Goal: Task Accomplishment & Management: Complete application form

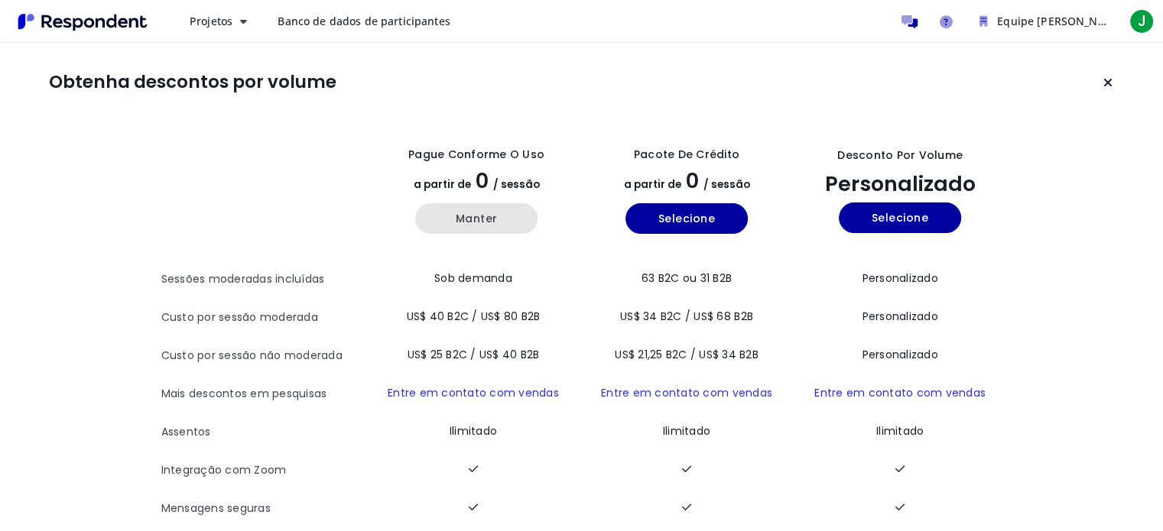
click at [481, 213] on font "Manter" at bounding box center [477, 218] width 42 height 15
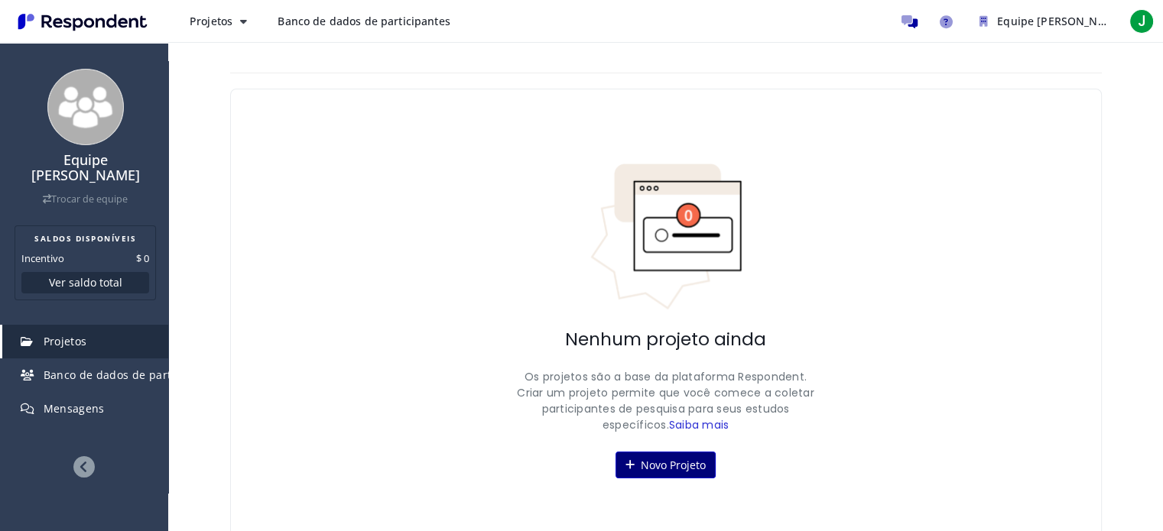
click at [633, 459] on icon at bounding box center [629, 464] width 9 height 11
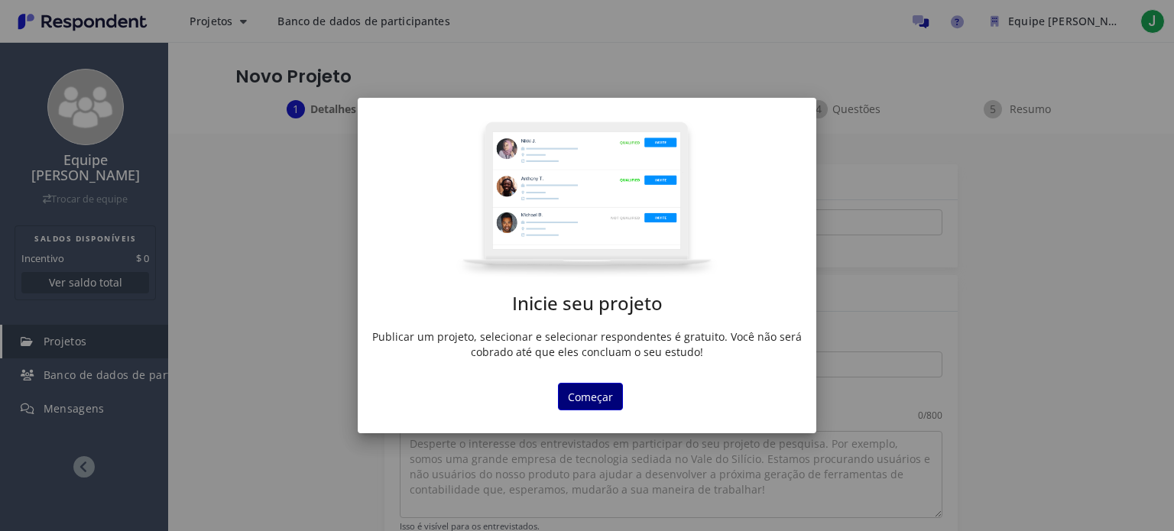
click at [584, 402] on font "Começar" at bounding box center [590, 397] width 45 height 15
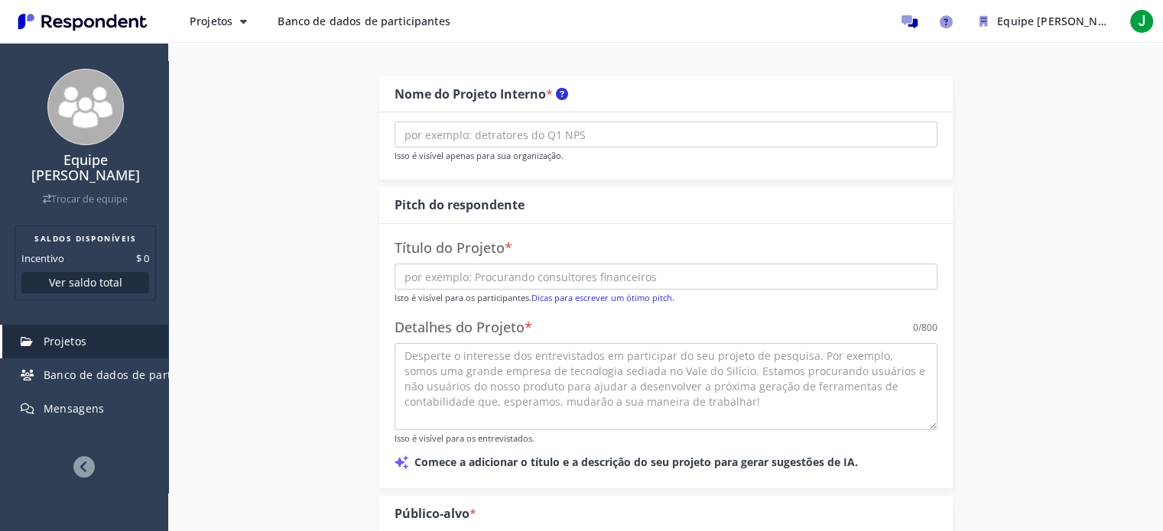
scroll to position [98, 0]
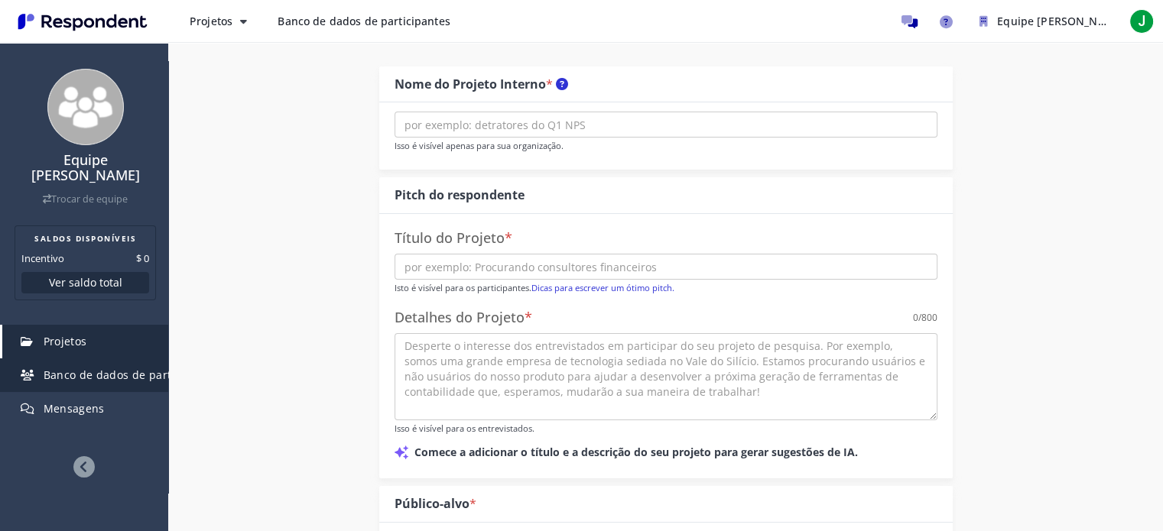
click at [154, 368] on font "Banco de dados de participantes" at bounding box center [132, 375] width 177 height 15
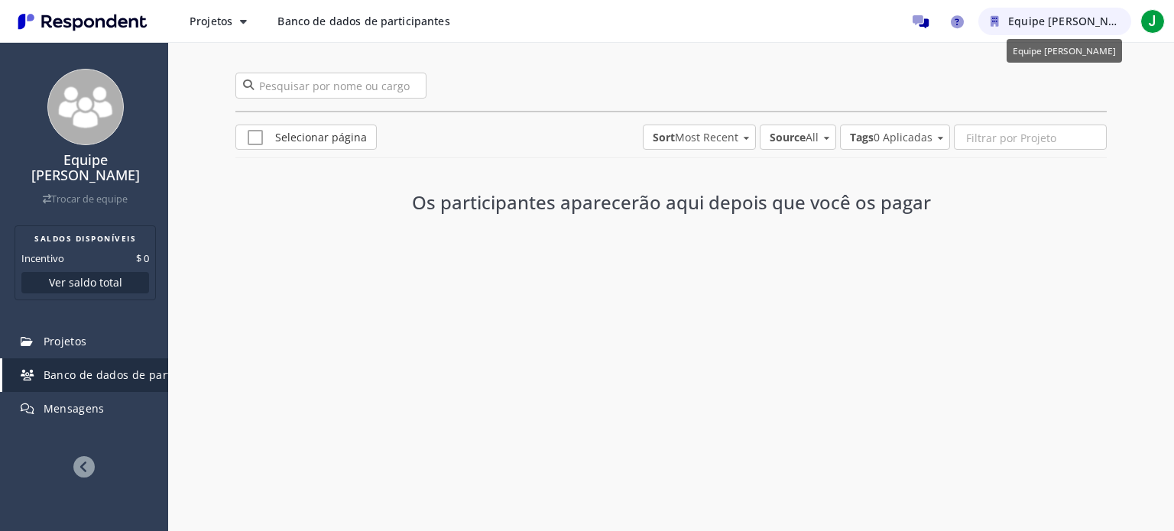
click at [1038, 24] on font "Equipe [PERSON_NAME]" at bounding box center [1072, 21] width 128 height 15
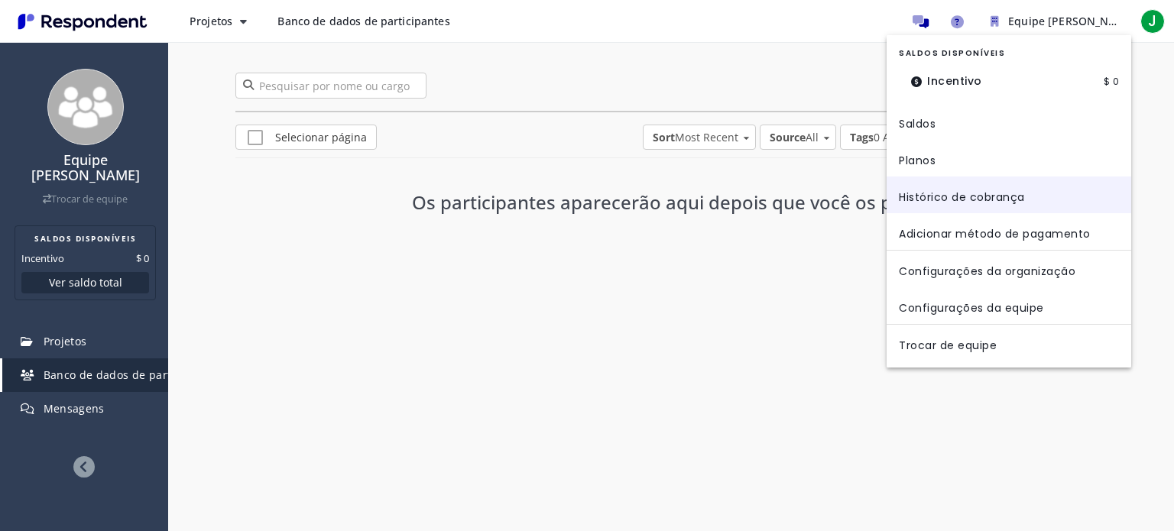
click at [989, 192] on font "Histórico de cobrança" at bounding box center [962, 196] width 126 height 15
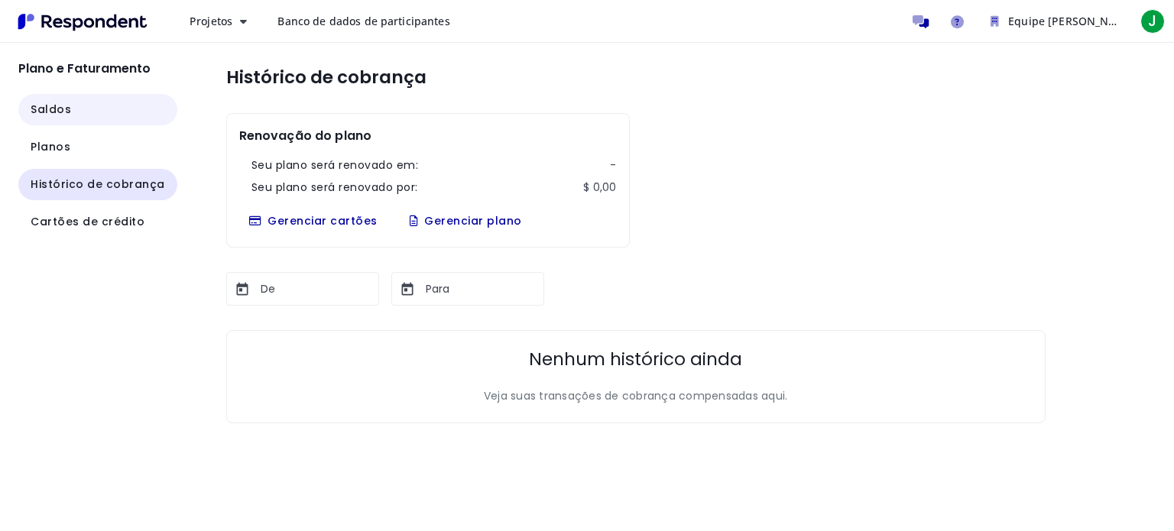
click at [64, 110] on font "Saldos" at bounding box center [51, 109] width 41 height 15
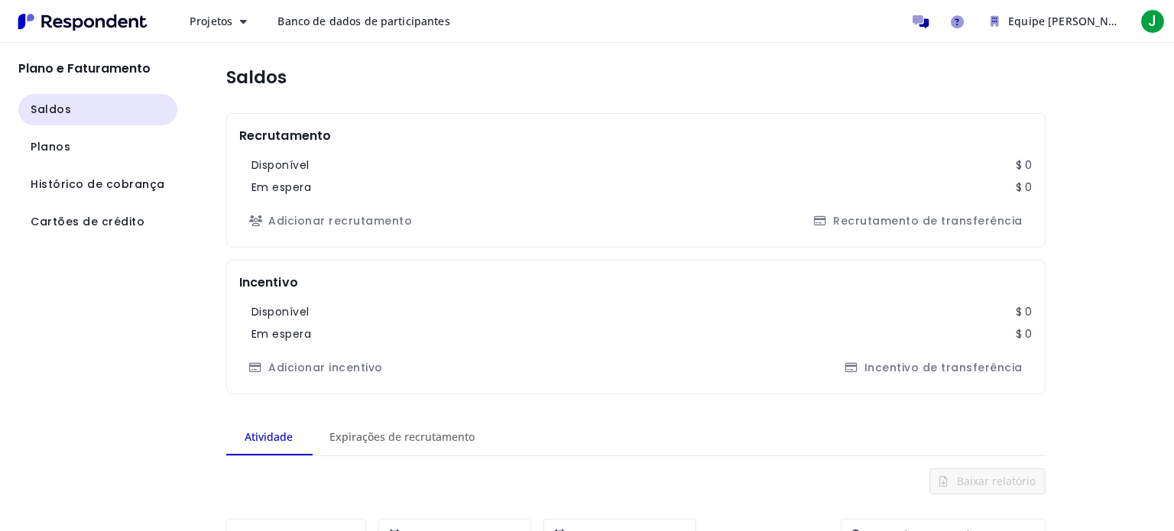
click at [122, 10] on img "Navegação principal" at bounding box center [82, 21] width 141 height 25
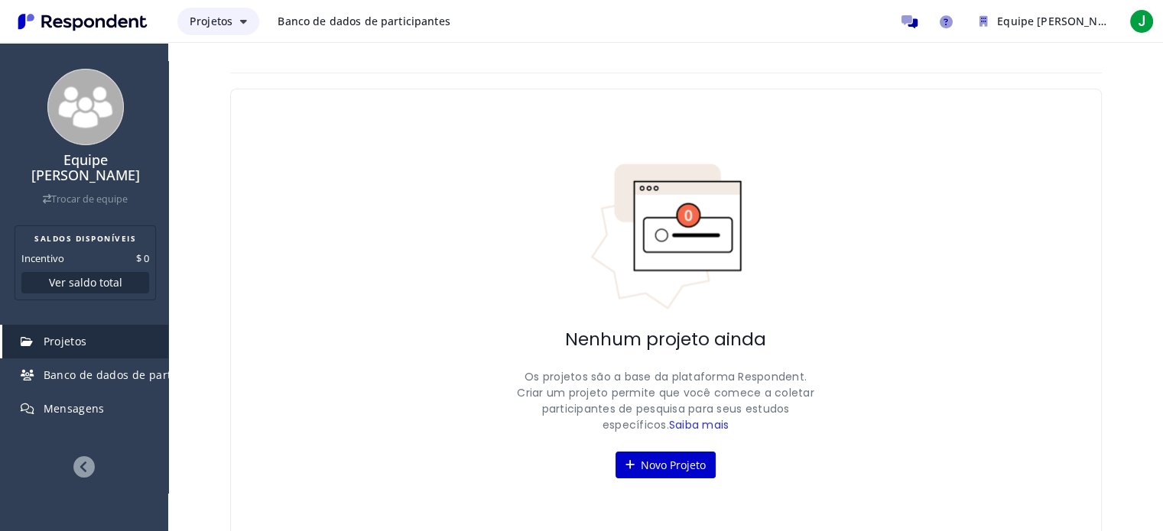
click at [242, 25] on icon "Navegação principal" at bounding box center [243, 21] width 7 height 11
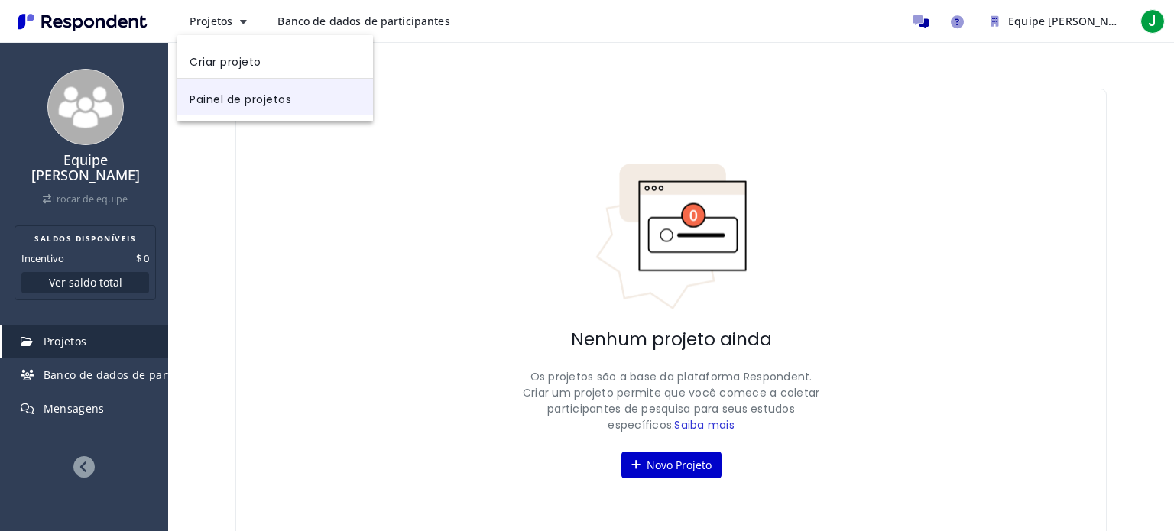
click at [246, 100] on font "Painel de projetos" at bounding box center [241, 98] width 102 height 15
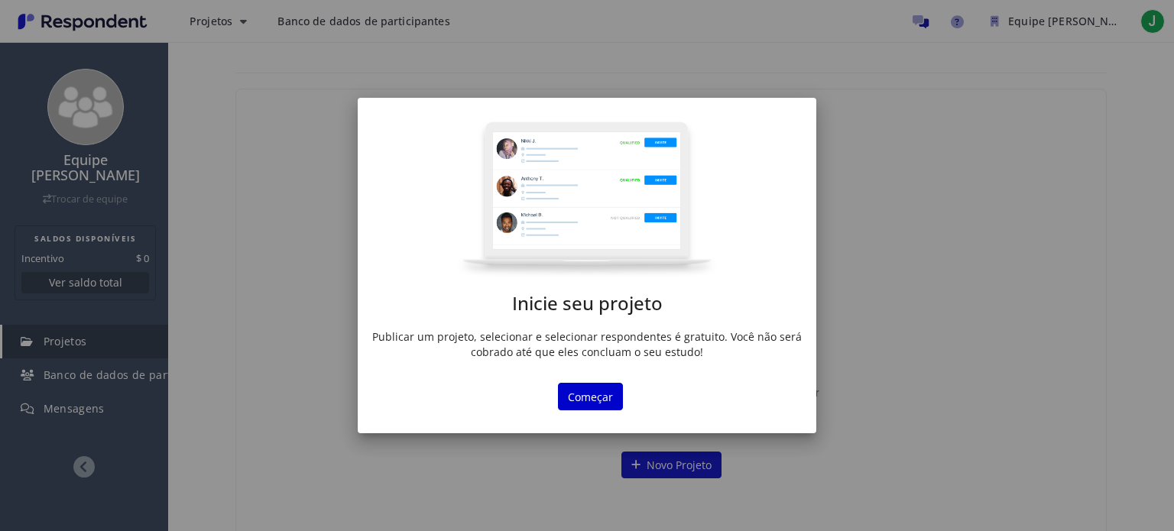
click at [532, 453] on div "Inicie seu projeto Publicar um projeto, selecionar e selecionar respondentes é …" at bounding box center [587, 265] width 1174 height 531
